Goal: Task Accomplishment & Management: Use online tool/utility

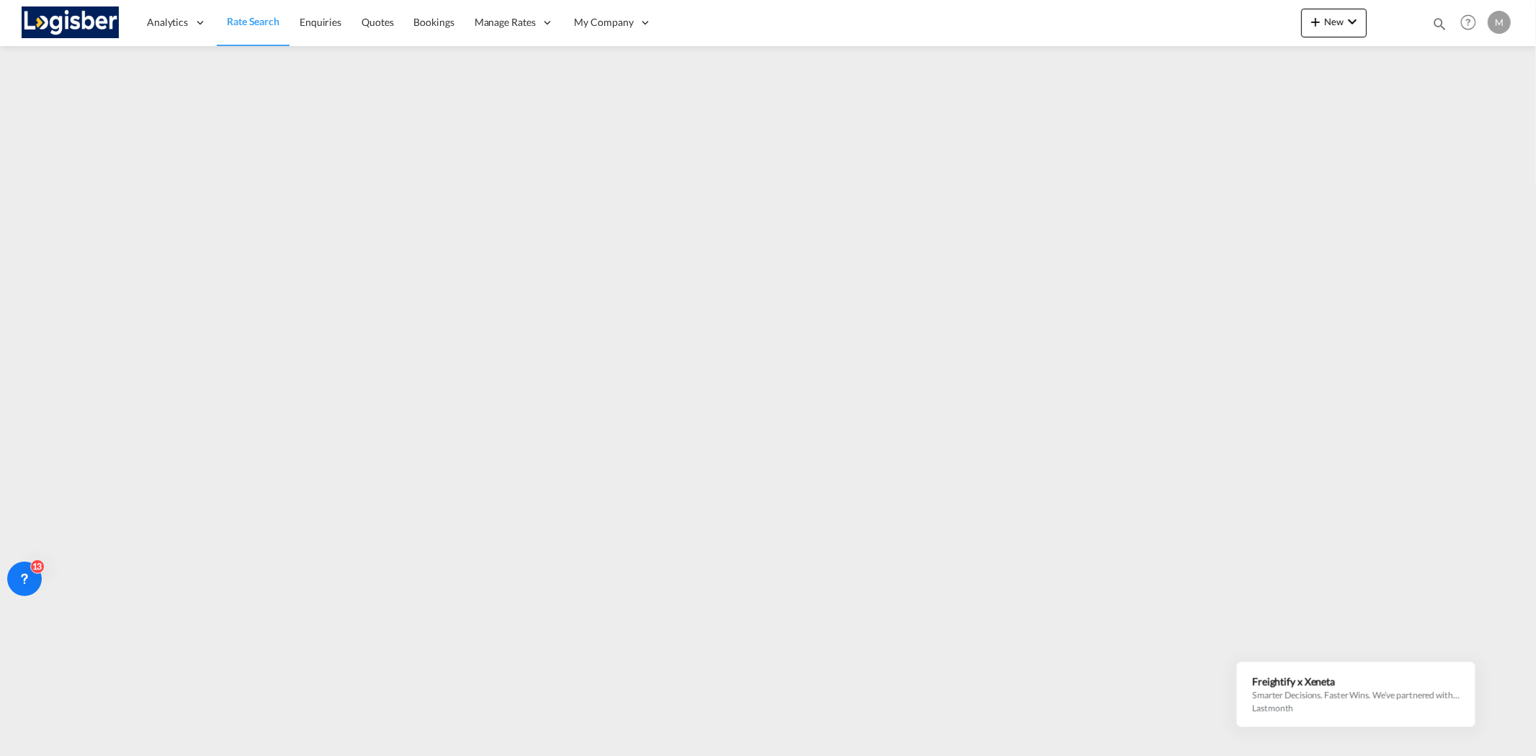
click at [252, 25] on span "Rate Search" at bounding box center [253, 21] width 53 height 12
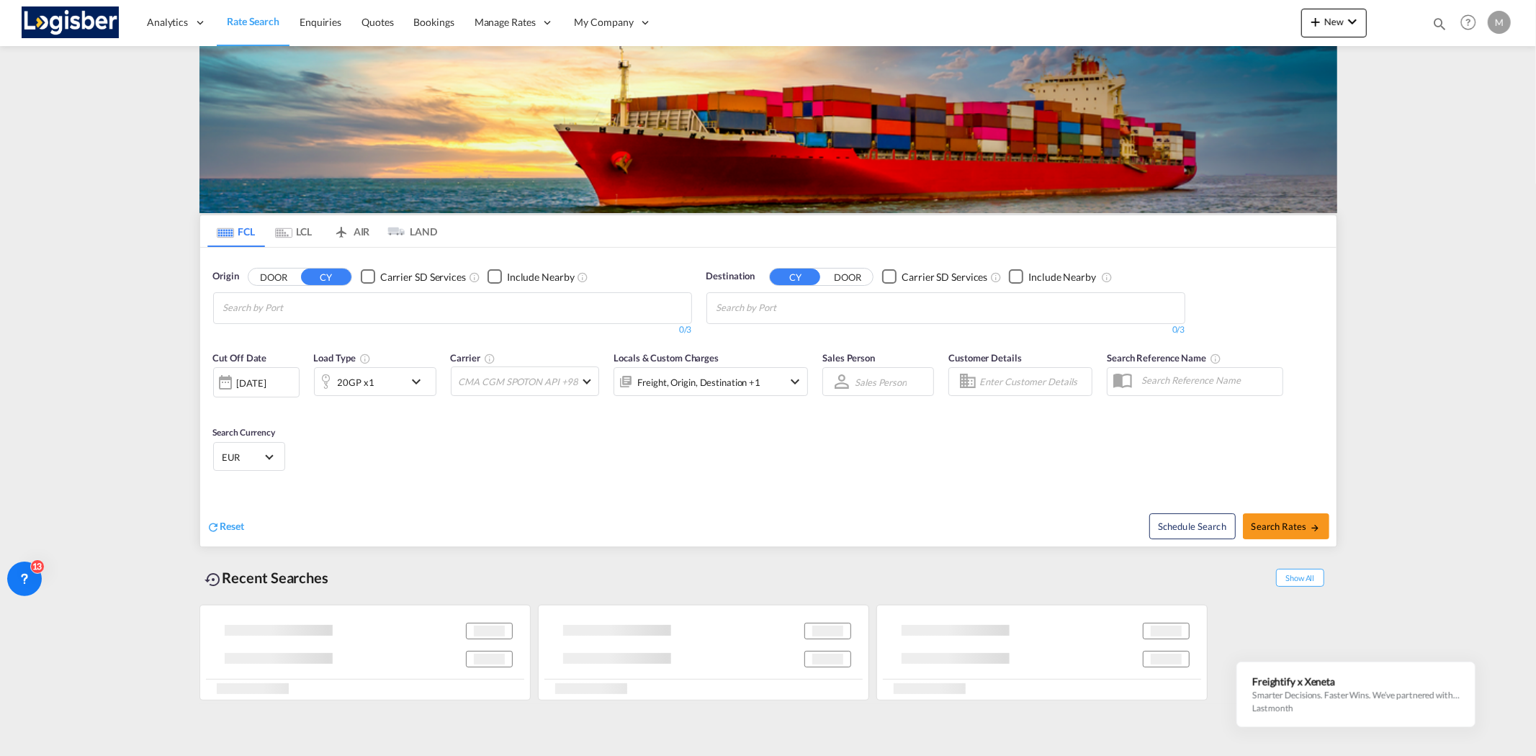
click at [298, 228] on md-tab-item "LCL" at bounding box center [294, 231] width 58 height 32
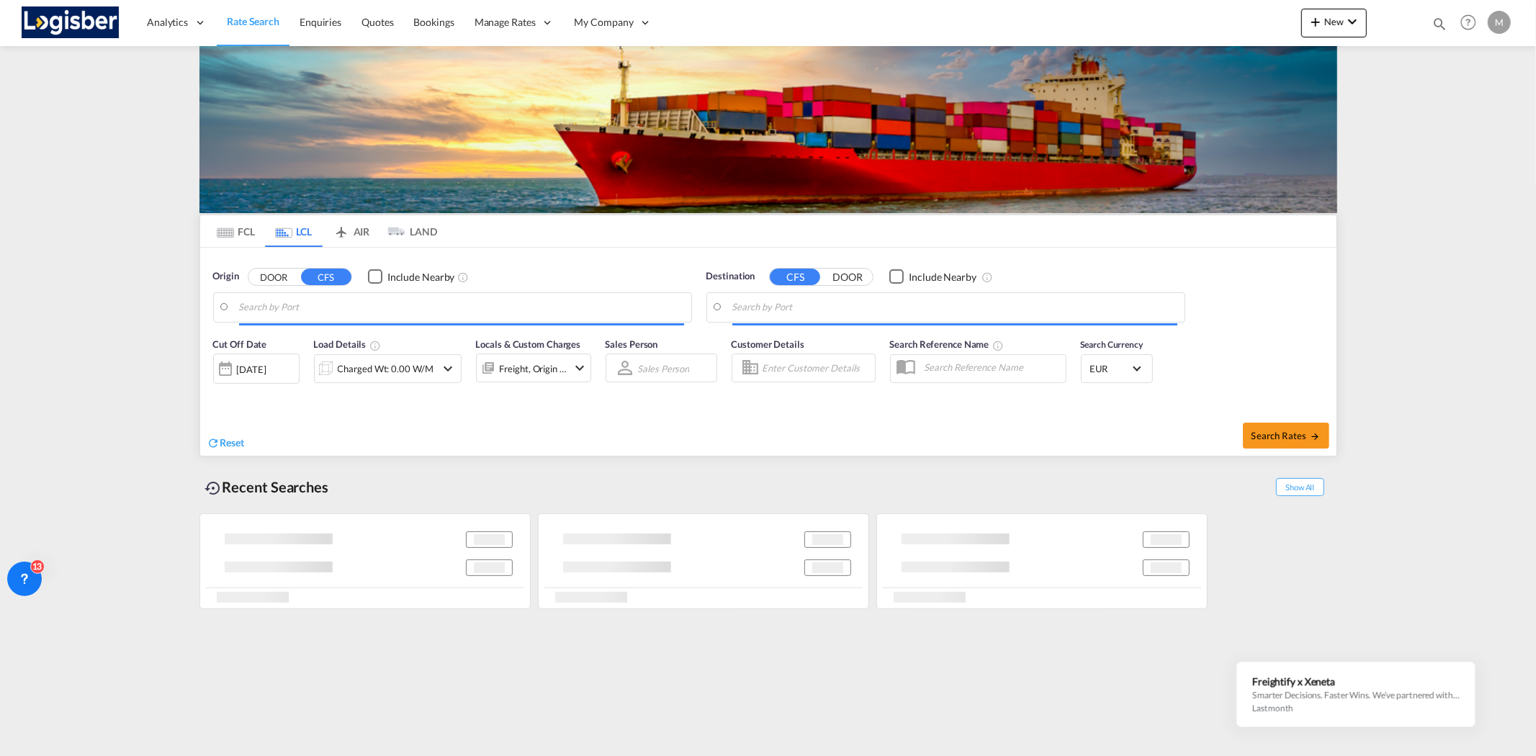
type input "[GEOGRAPHIC_DATA], INAMD"
type input "[GEOGRAPHIC_DATA], ESBCN"
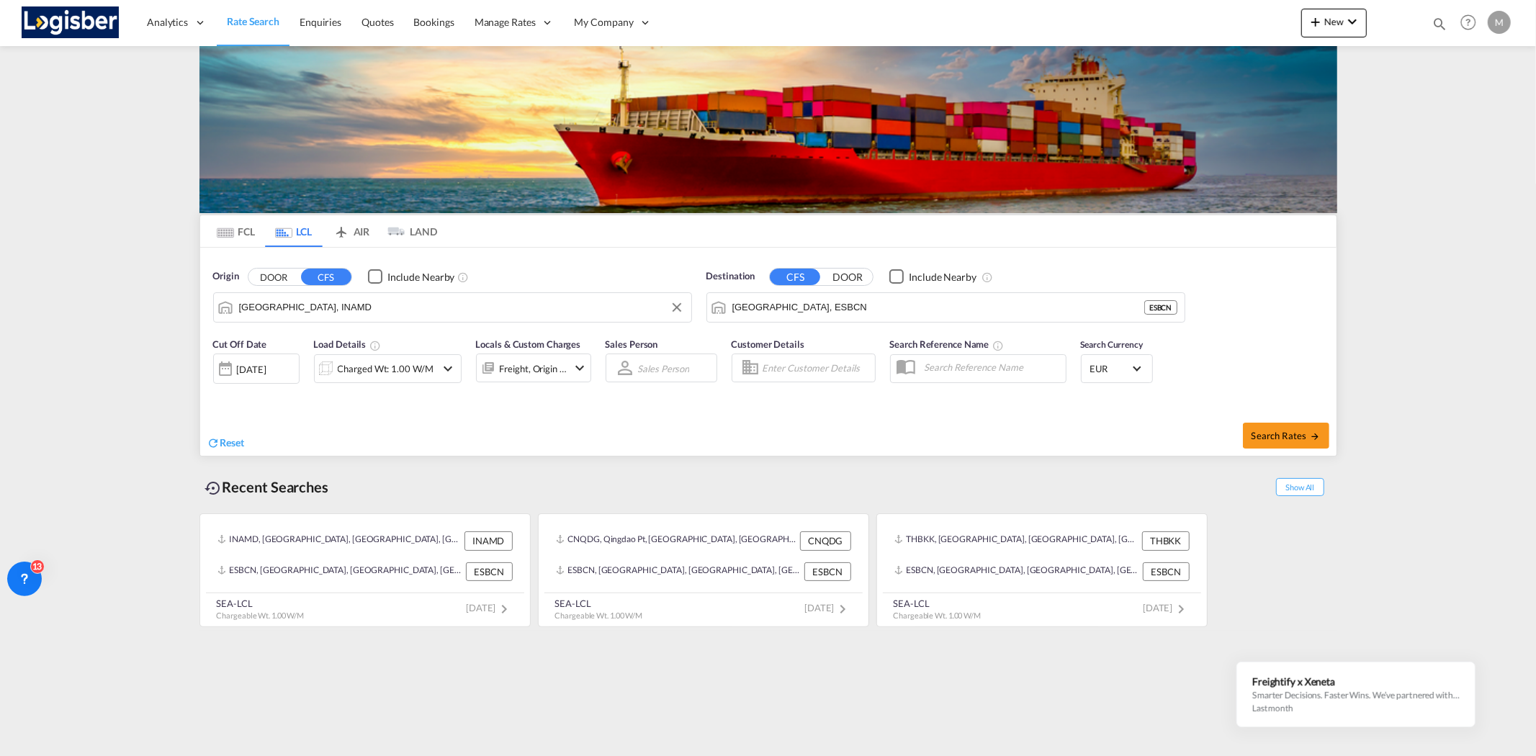
click at [312, 311] on input "[GEOGRAPHIC_DATA], INAMD" at bounding box center [461, 308] width 445 height 22
click at [675, 306] on button "Clear Input" at bounding box center [677, 308] width 22 height 22
click at [313, 344] on div "Ningbo , ZJ China CNNGB" at bounding box center [351, 346] width 274 height 43
type input "Ningbo, ZJ, CNNGB"
click at [248, 367] on div "[DATE]" at bounding box center [252, 369] width 30 height 13
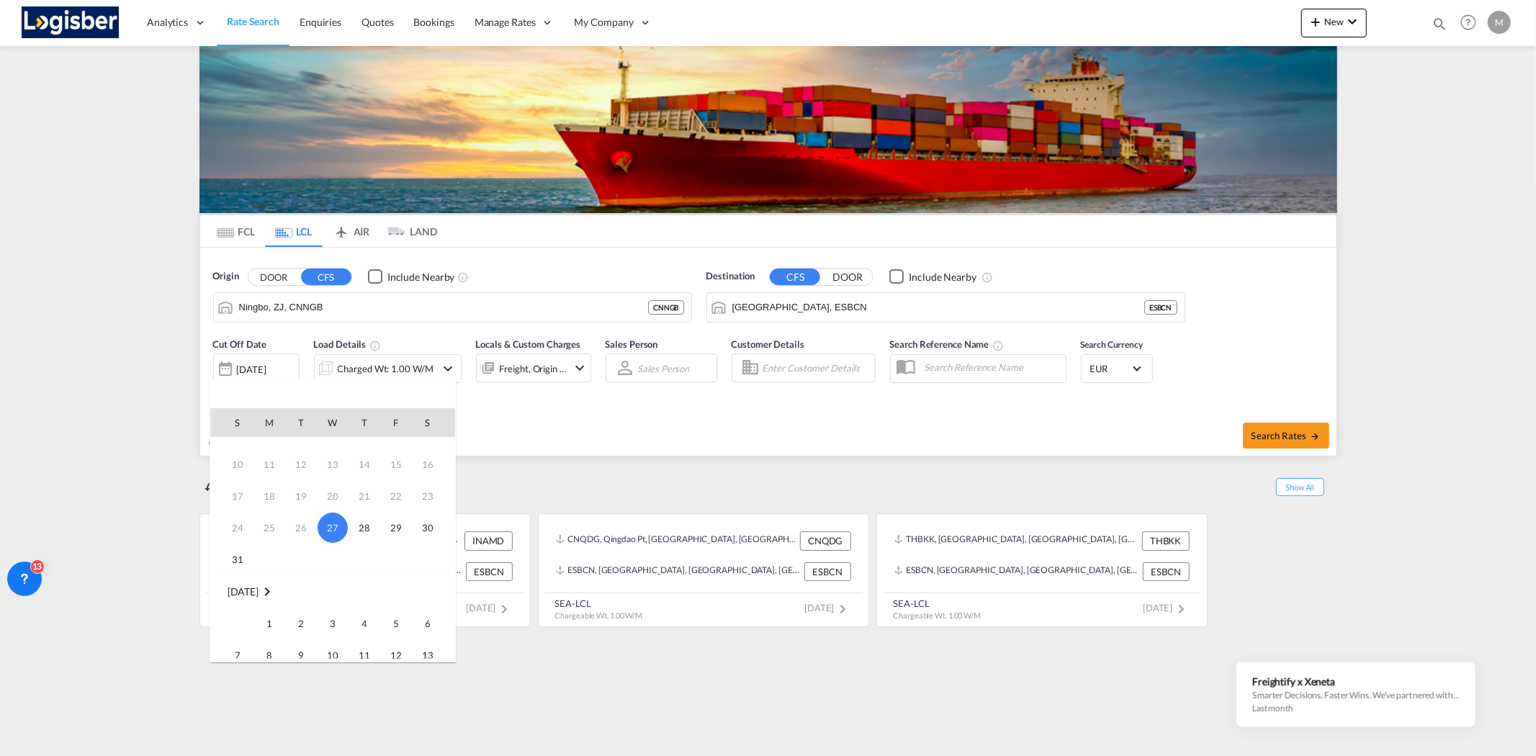
scroll to position [80, 0]
click at [270, 598] on span "1" at bounding box center [269, 596] width 29 height 29
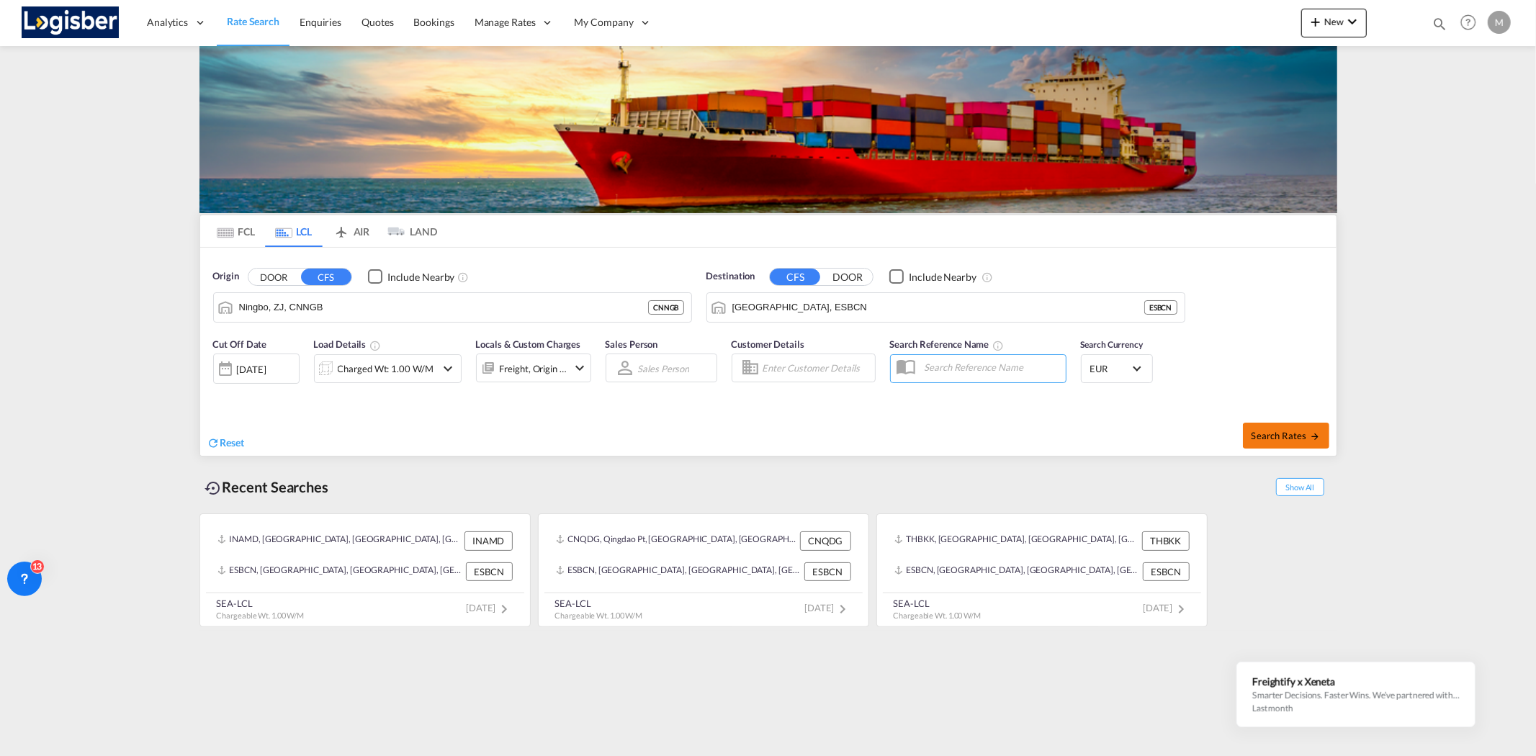
click at [1279, 428] on button "Search Rates" at bounding box center [1286, 436] width 86 height 26
type input "CNNGB to ESBCN / [DATE]"
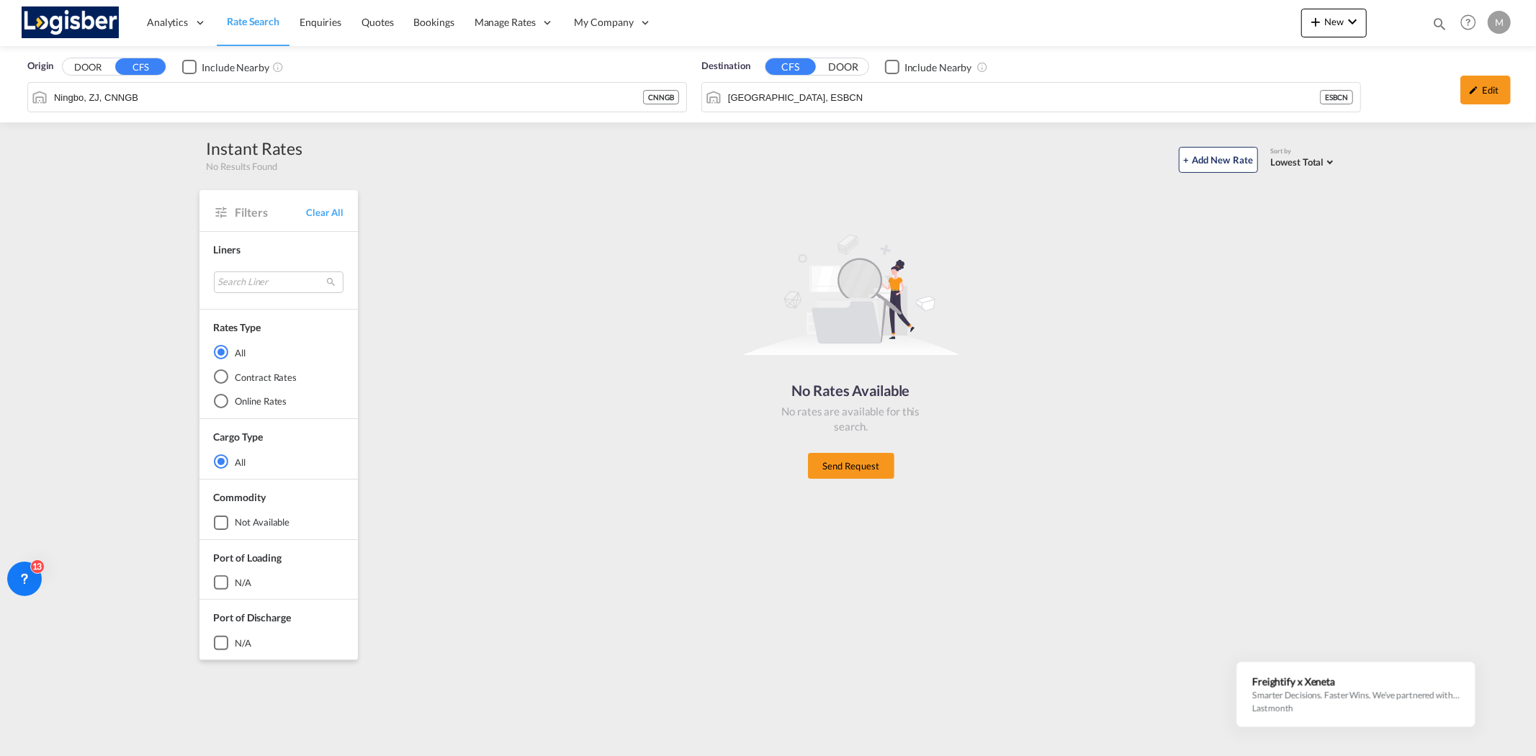
click at [1489, 89] on div "Edit" at bounding box center [1485, 90] width 50 height 29
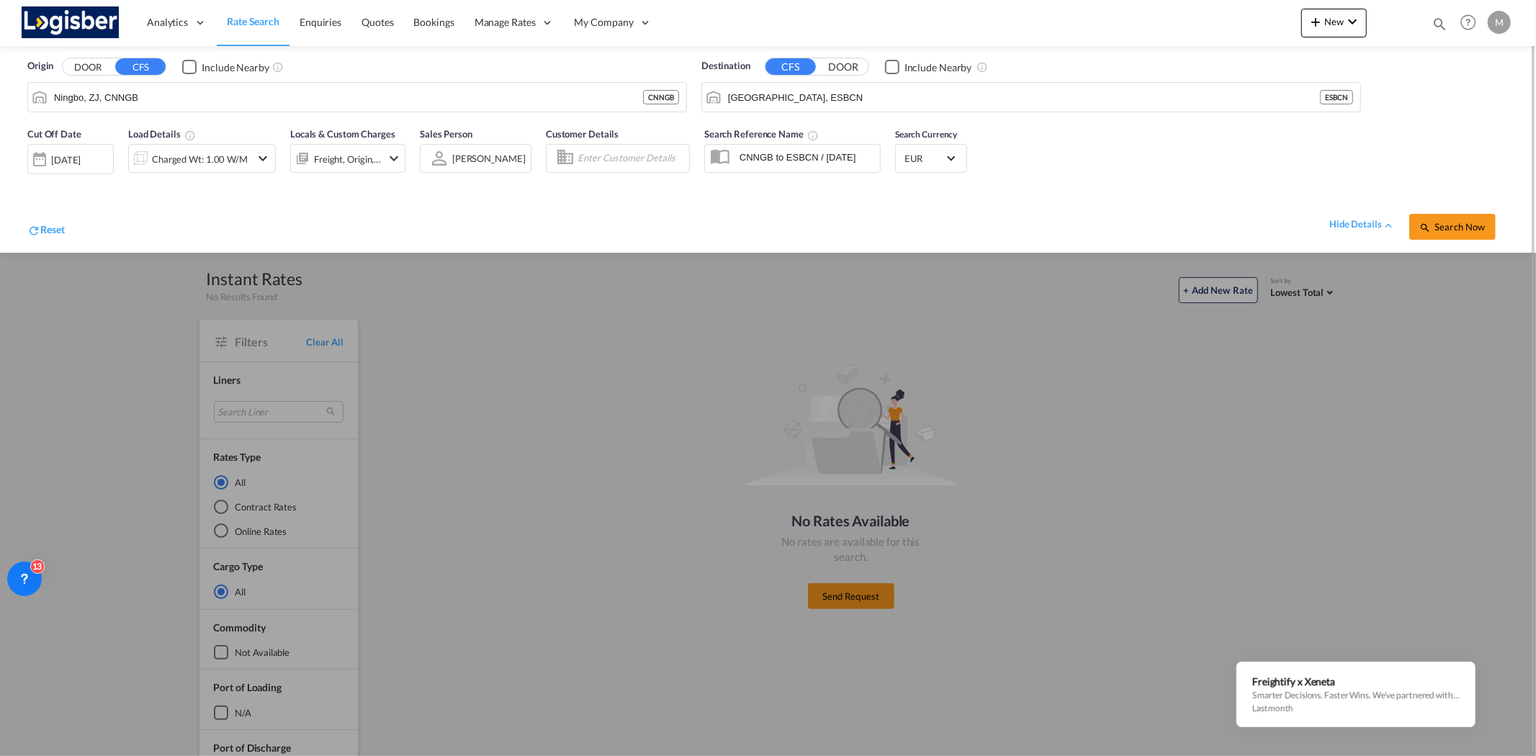
click at [63, 156] on div "[DATE]" at bounding box center [66, 159] width 30 height 13
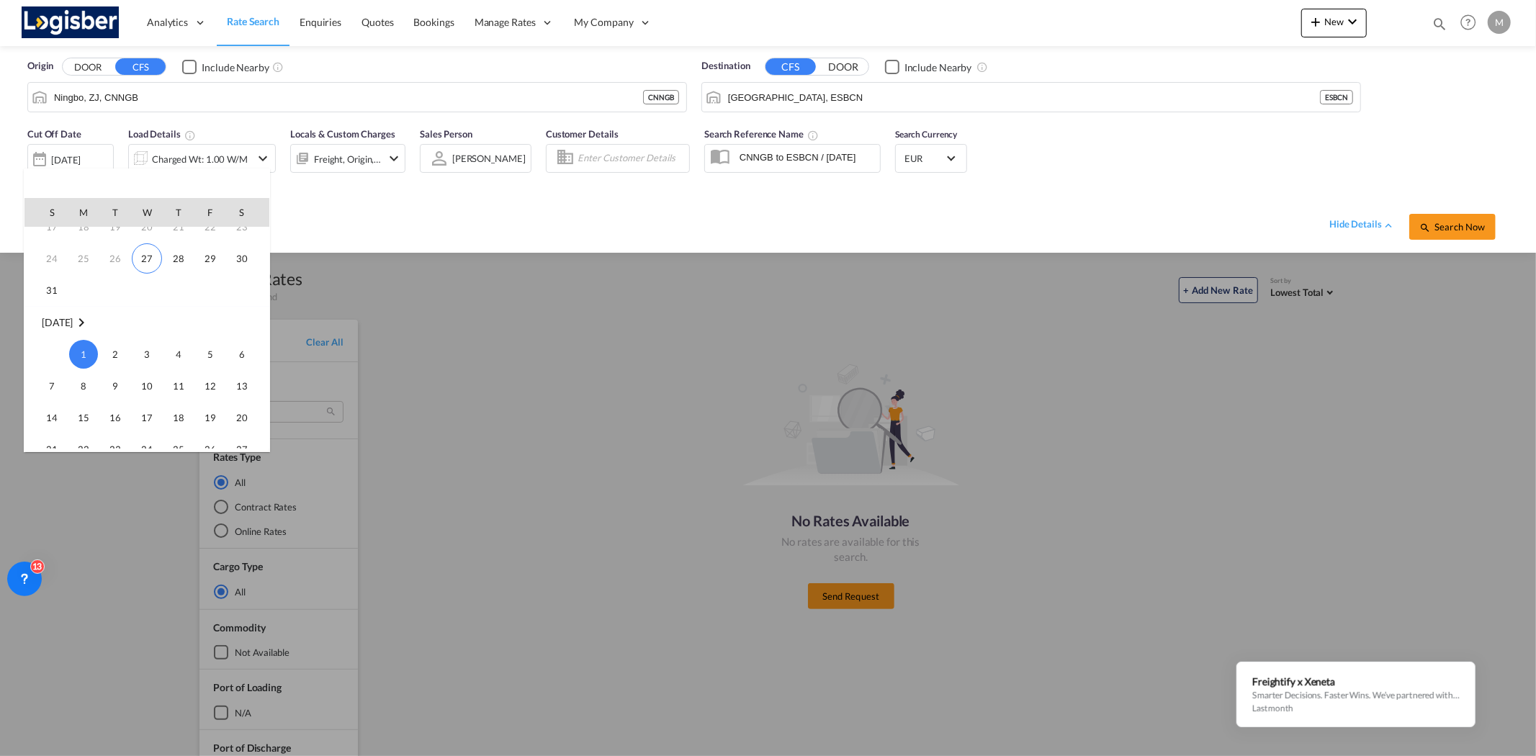
scroll to position [111, 0]
click at [152, 261] on span "27" at bounding box center [147, 259] width 30 height 30
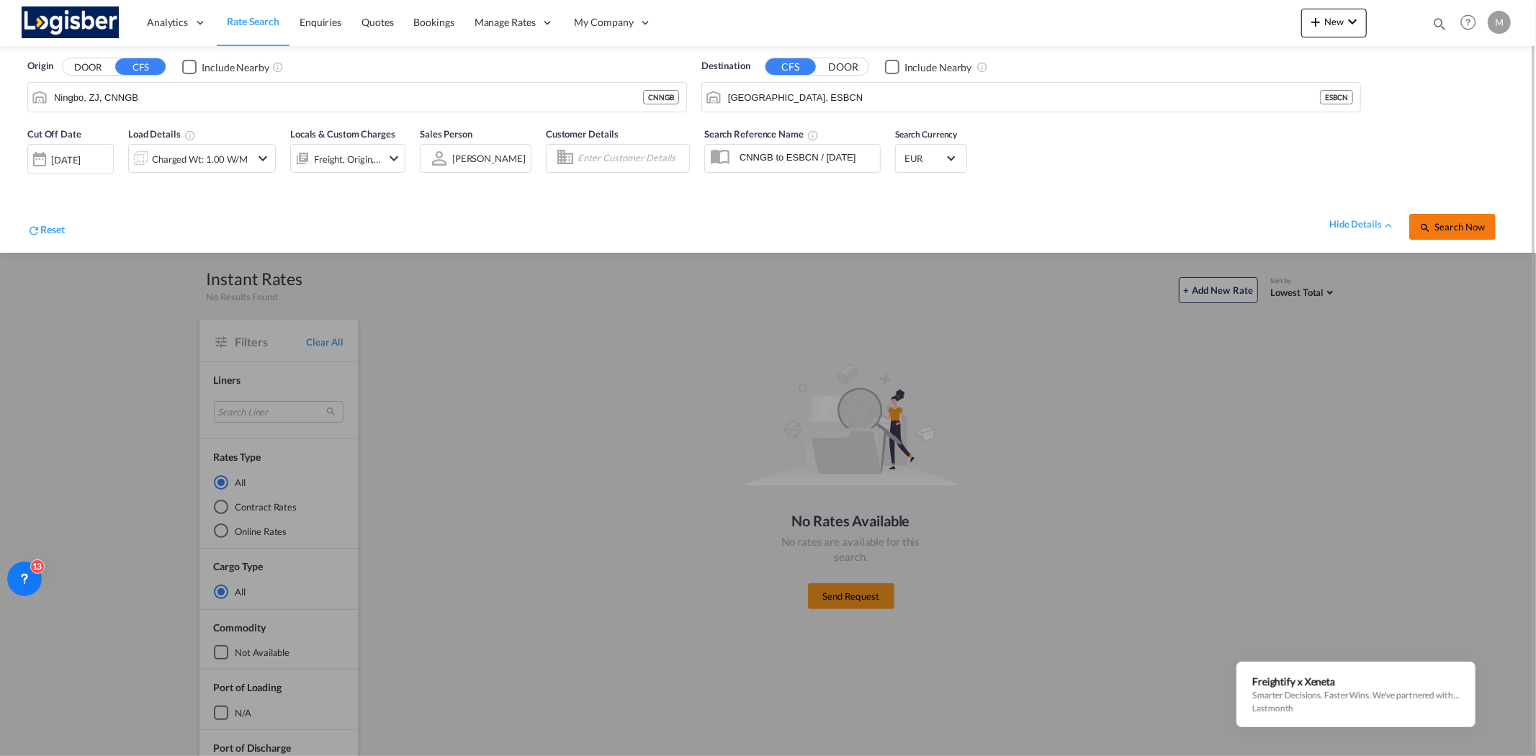
click at [1454, 221] on span "Search Now" at bounding box center [1452, 227] width 66 height 12
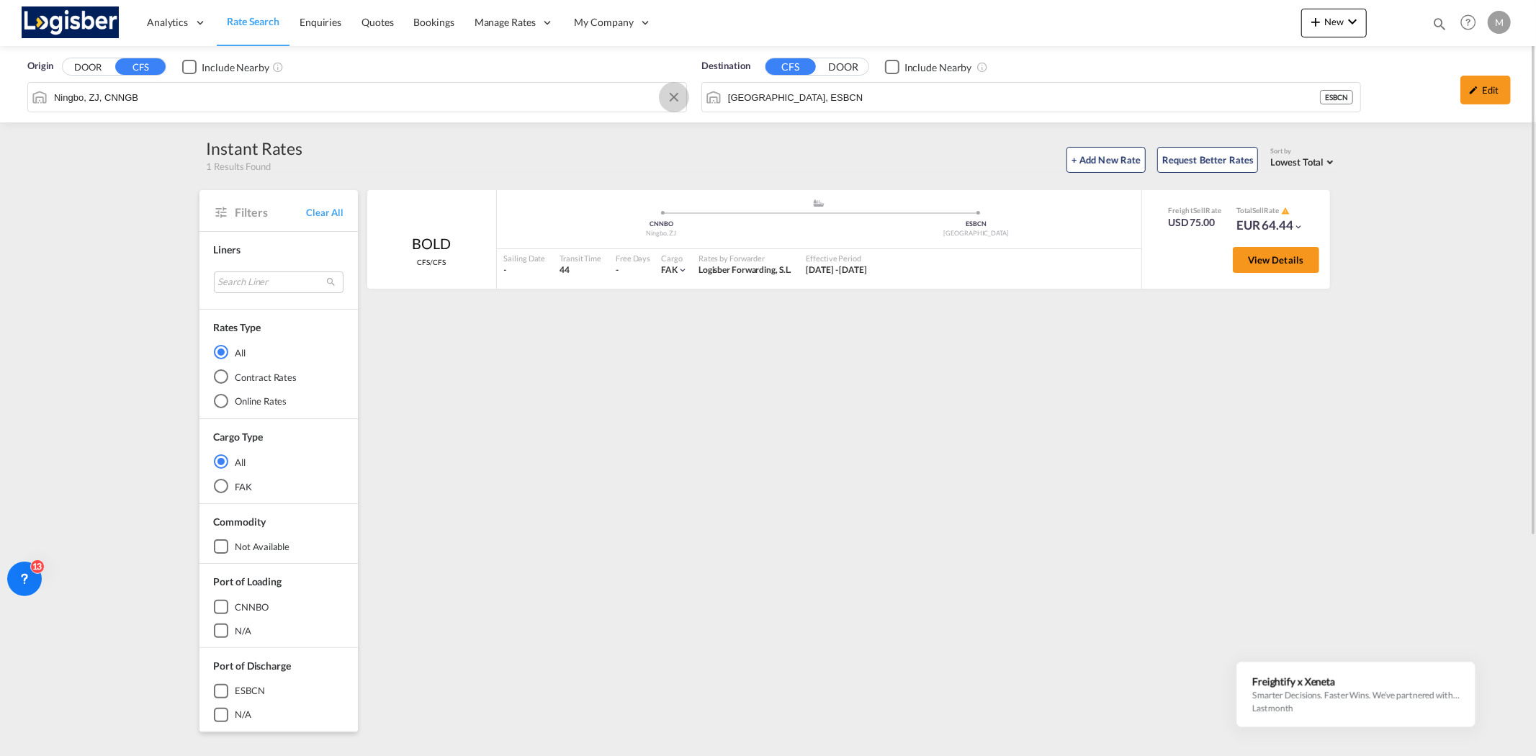
click at [675, 96] on button "Clear Input" at bounding box center [674, 97] width 22 height 22
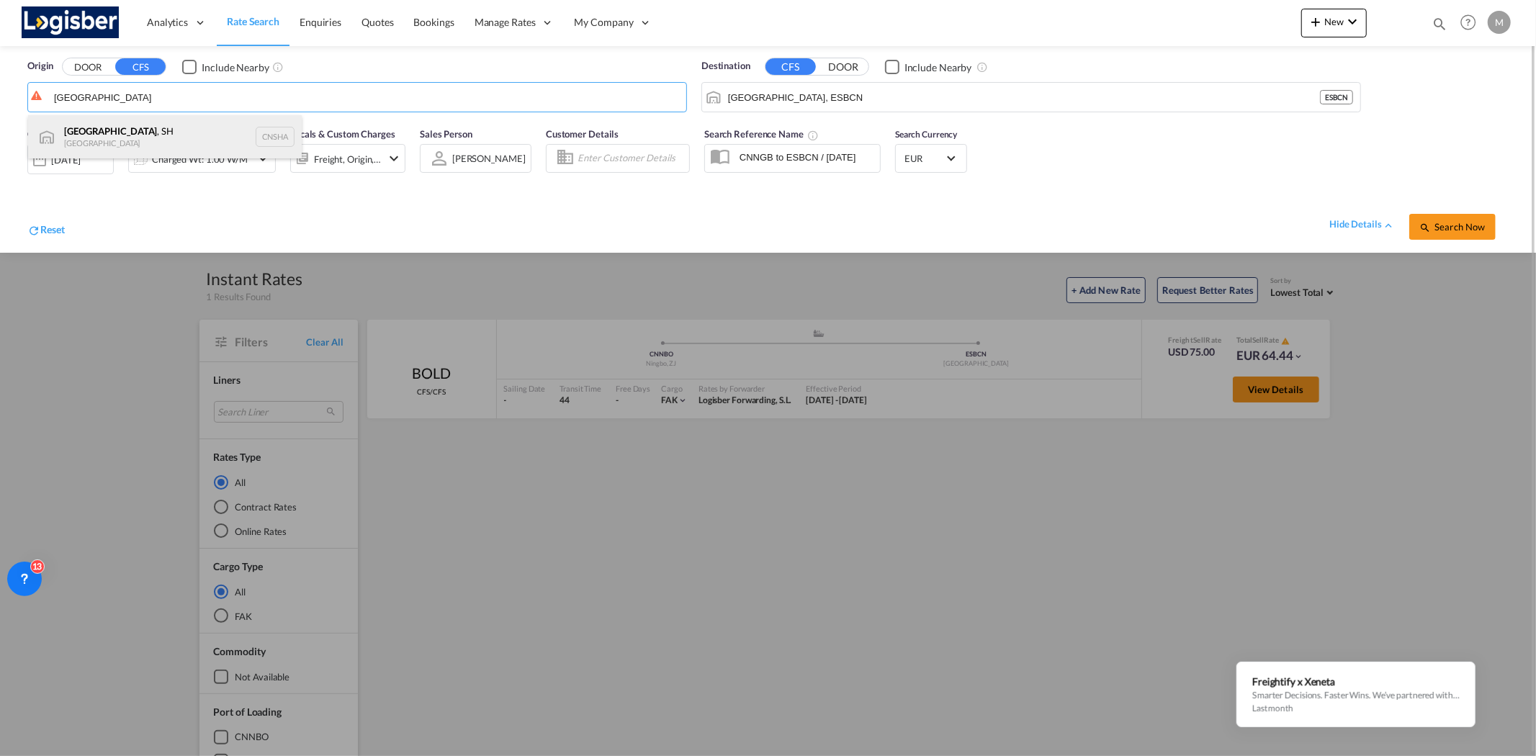
click at [89, 131] on div "[GEOGRAPHIC_DATA] , SH China CNSHA" at bounding box center [165, 136] width 274 height 43
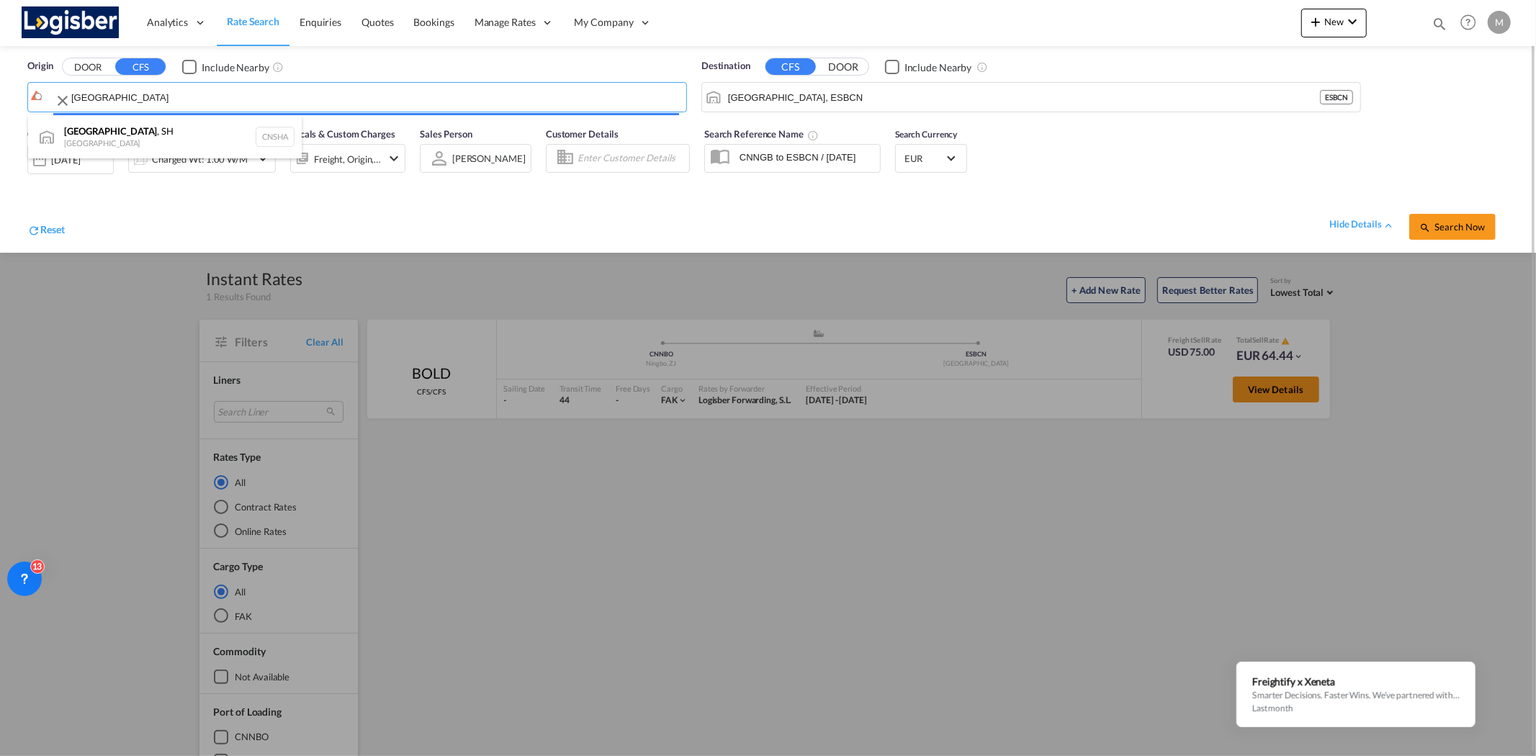
type input "[GEOGRAPHIC_DATA], SH, CNSHA"
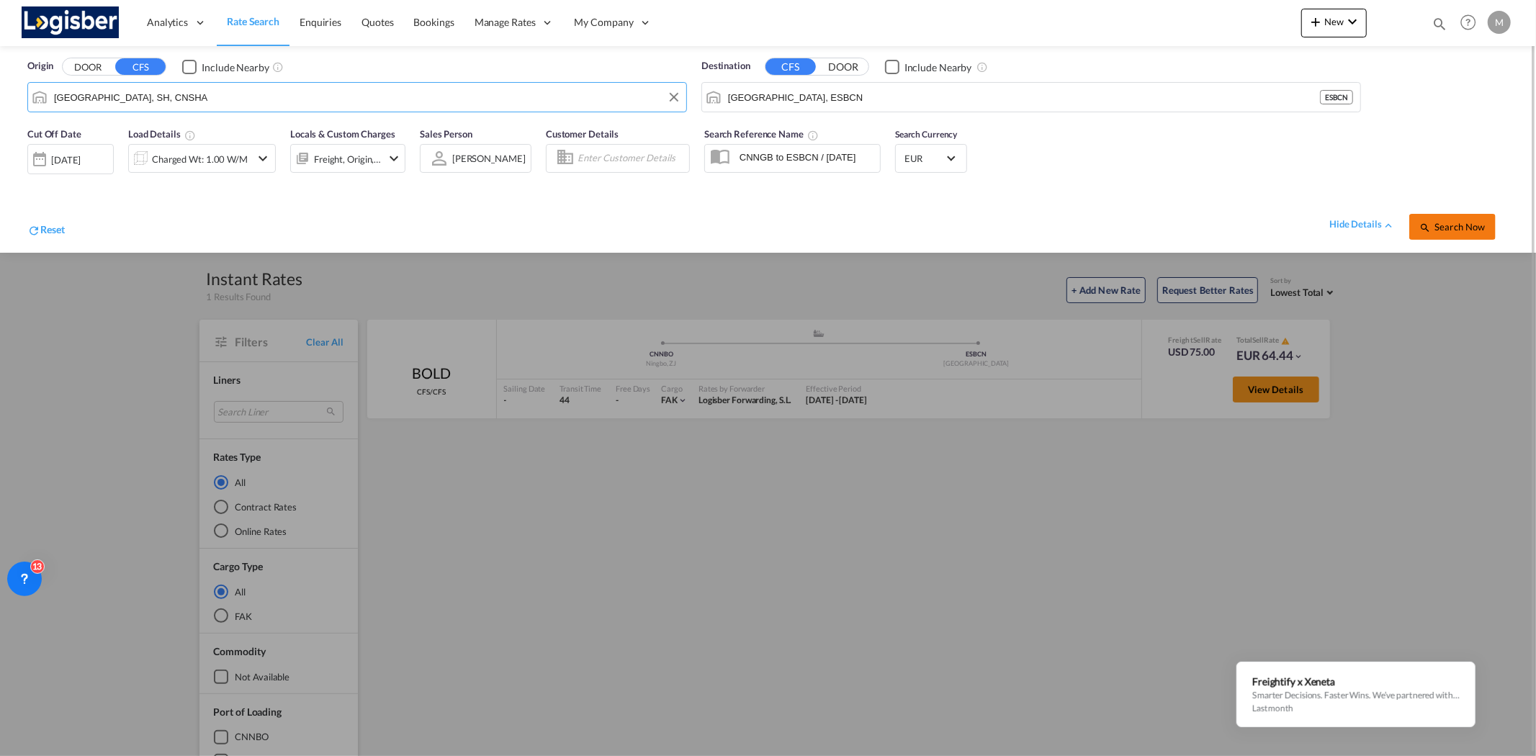
click at [1453, 228] on span "Search Now" at bounding box center [1452, 227] width 66 height 12
